Goal: Task Accomplishment & Management: Use online tool/utility

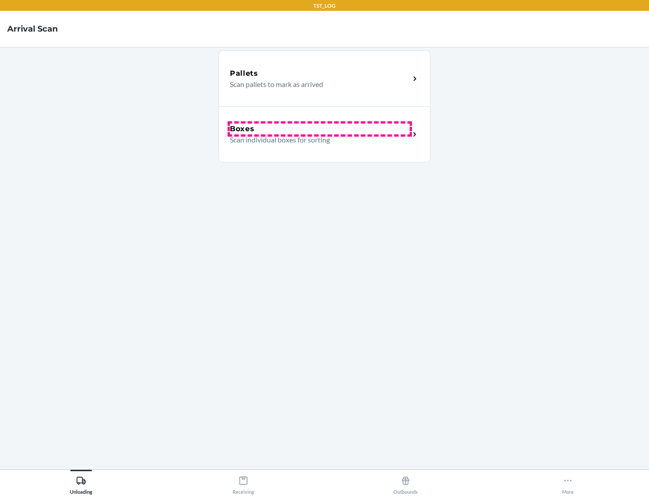
click at [320, 129] on div "Boxes" at bounding box center [320, 129] width 180 height 11
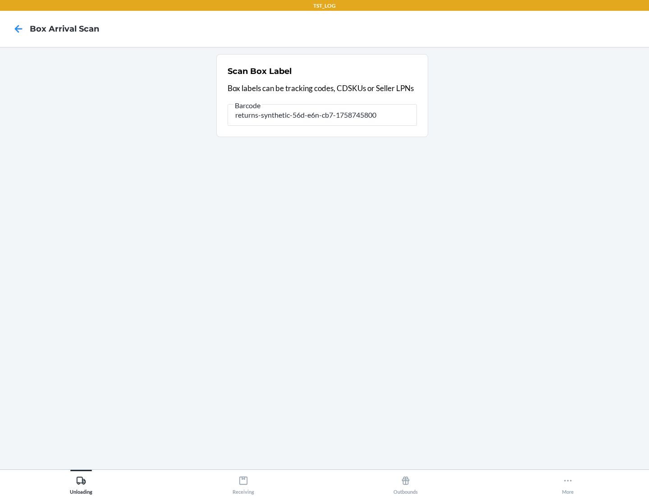
type input "returns-synthetic-56d-e6n-cb7-1758745800"
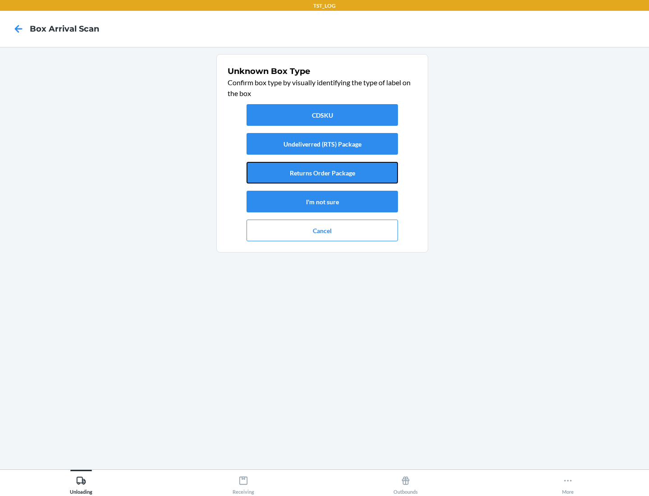
click at [322, 173] on button "Returns Order Package" at bounding box center [323, 173] width 152 height 22
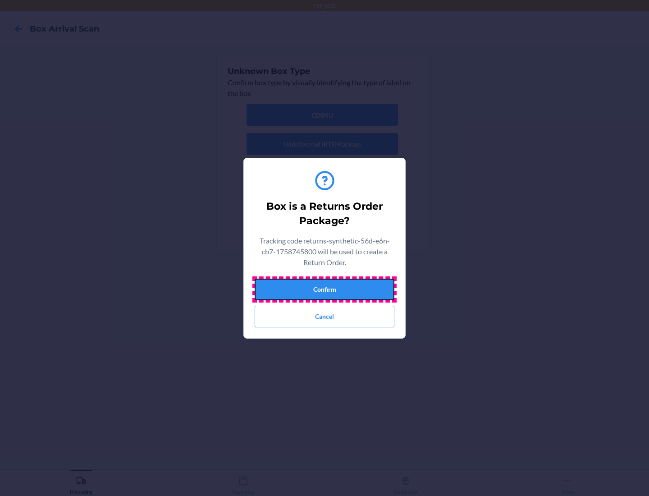
click at [325, 289] on button "Confirm" at bounding box center [325, 290] width 140 height 22
